Goal: Check status

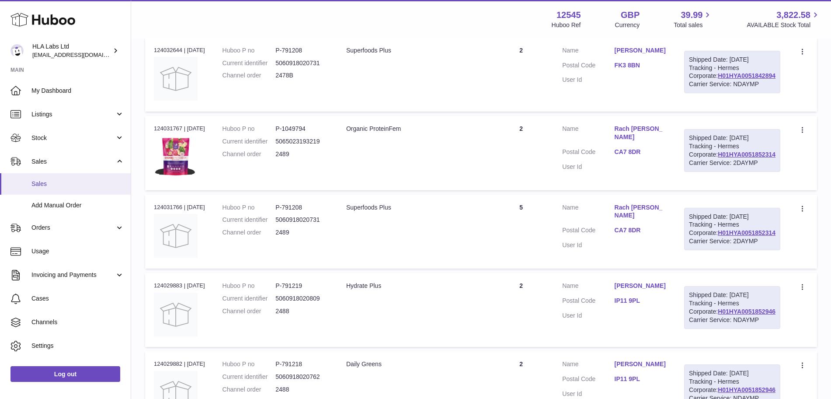
click at [59, 181] on span "Sales" at bounding box center [77, 184] width 93 height 8
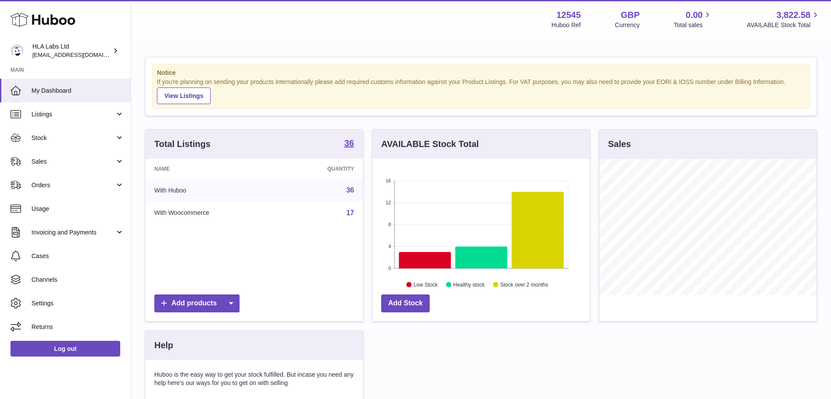
scroll to position [136, 217]
click at [94, 164] on span "Sales" at bounding box center [73, 161] width 84 height 8
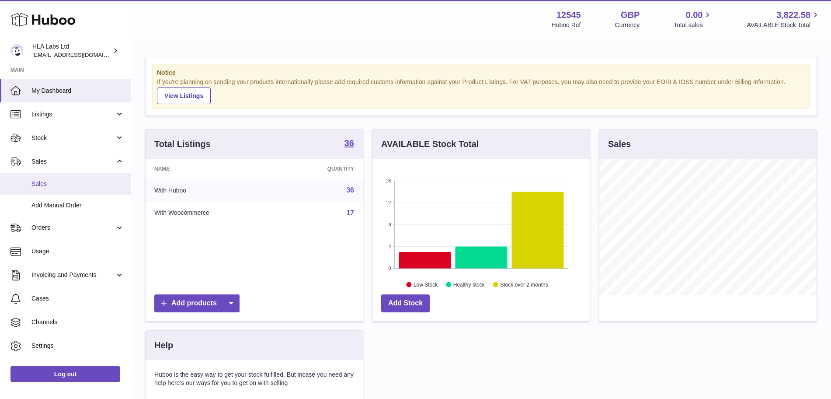
click at [94, 188] on link "Sales" at bounding box center [65, 183] width 131 height 21
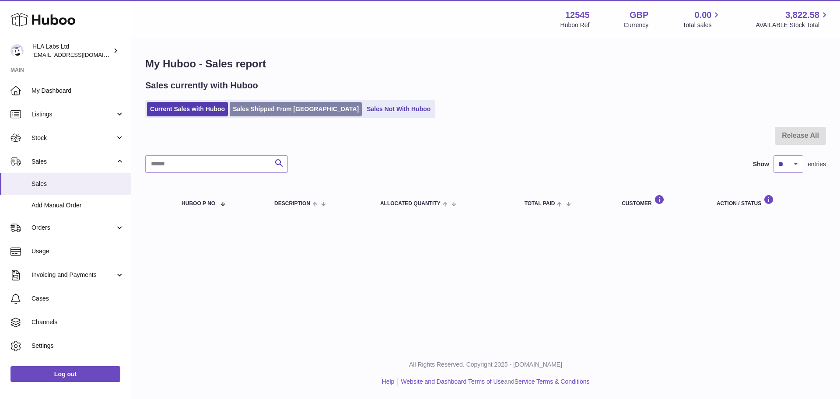
click at [280, 108] on link "Sales Shipped From [GEOGRAPHIC_DATA]" at bounding box center [296, 109] width 132 height 14
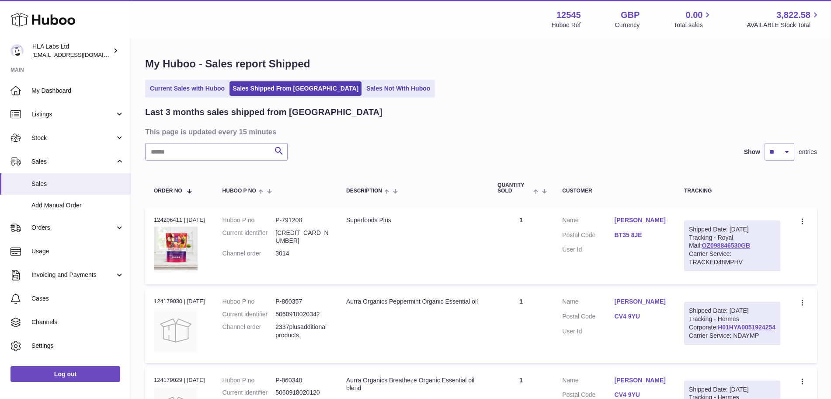
scroll to position [55, 0]
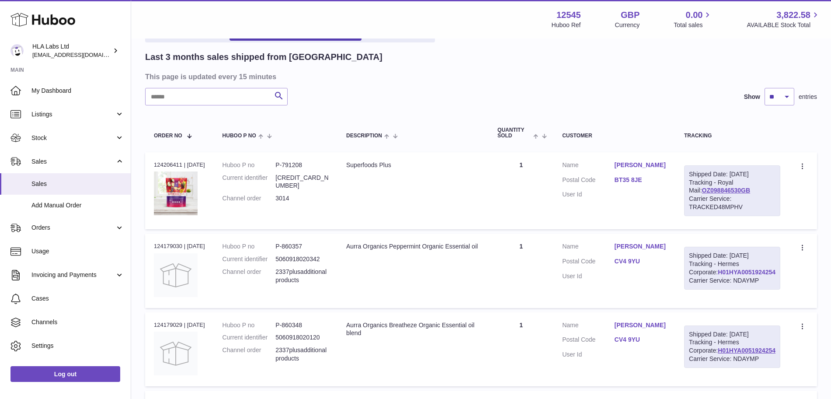
drag, startPoint x: 776, startPoint y: 299, endPoint x: 716, endPoint y: 299, distance: 60.4
click at [716, 290] on div "Shipped Date: 6th Sep 2025 Tracking - Hermes Corporate: H01HYA0051924254 Carrie…" at bounding box center [732, 268] width 96 height 43
copy link "H01HYA0051924254"
